Goal: Task Accomplishment & Management: Use online tool/utility

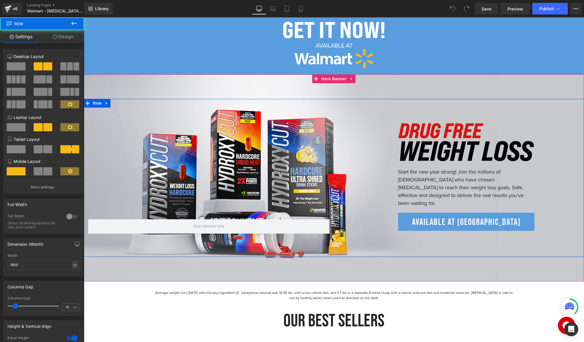
click at [356, 120] on div "Image Start the new year strong! Join the millions of [DEMOGRAPHIC_DATA] who ha…" at bounding box center [334, 178] width 500 height 158
click at [269, 124] on div "Image Start the new year strong! Join the millions of [DEMOGRAPHIC_DATA] who ha…" at bounding box center [334, 178] width 500 height 158
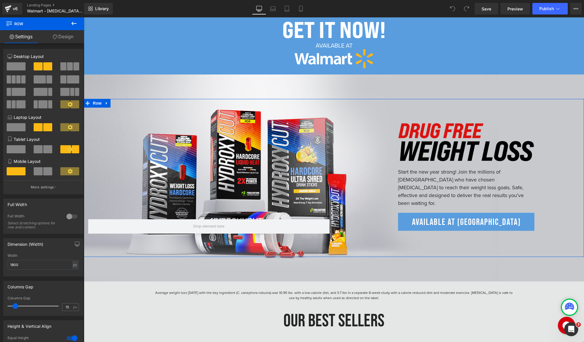
click at [58, 37] on link "Design" at bounding box center [63, 36] width 42 height 13
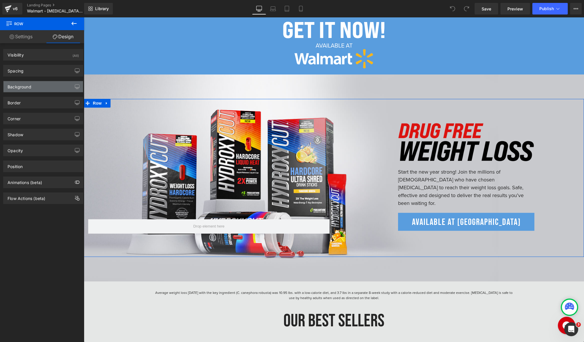
click at [34, 90] on div "Background" at bounding box center [42, 86] width 79 height 11
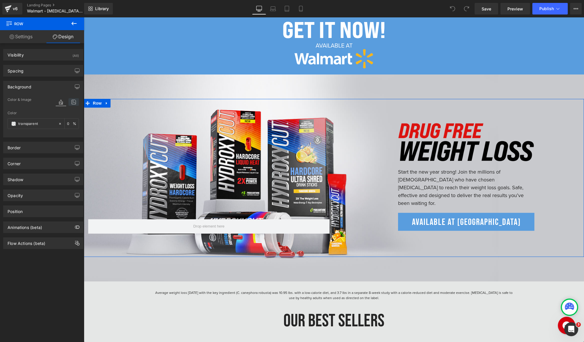
click at [73, 102] on icon at bounding box center [73, 102] width 10 height 8
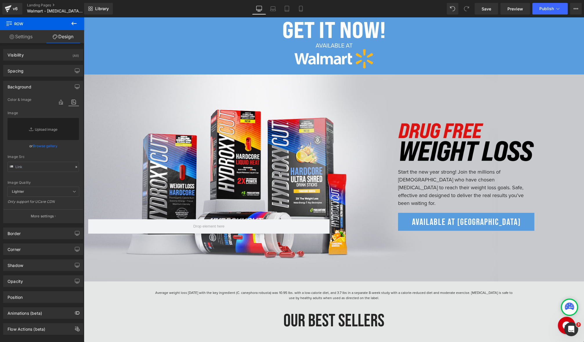
click at [146, 120] on div "Image Start the new year strong! Join the millions of [DEMOGRAPHIC_DATA] who ha…" at bounding box center [334, 178] width 500 height 158
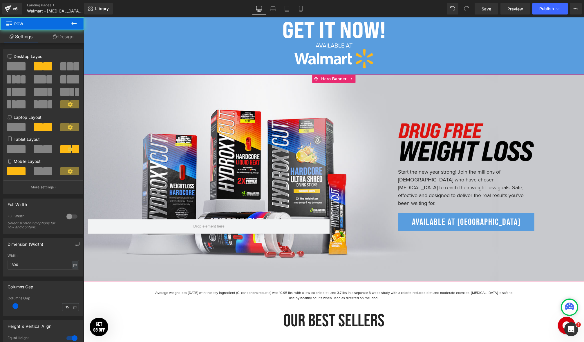
click at [145, 84] on div "Image Start the new year strong! Join the millions of [DEMOGRAPHIC_DATA] who ha…" at bounding box center [334, 178] width 500 height 207
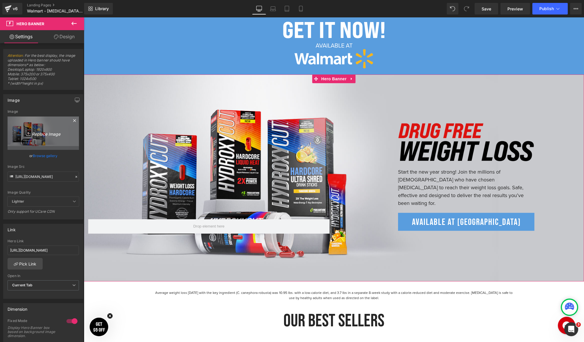
click at [35, 126] on link "Replace Image" at bounding box center [43, 133] width 71 height 33
click at [43, 177] on input "[URL][DOMAIN_NAME]" at bounding box center [43, 177] width 71 height 10
